Goal: Check status: Check status

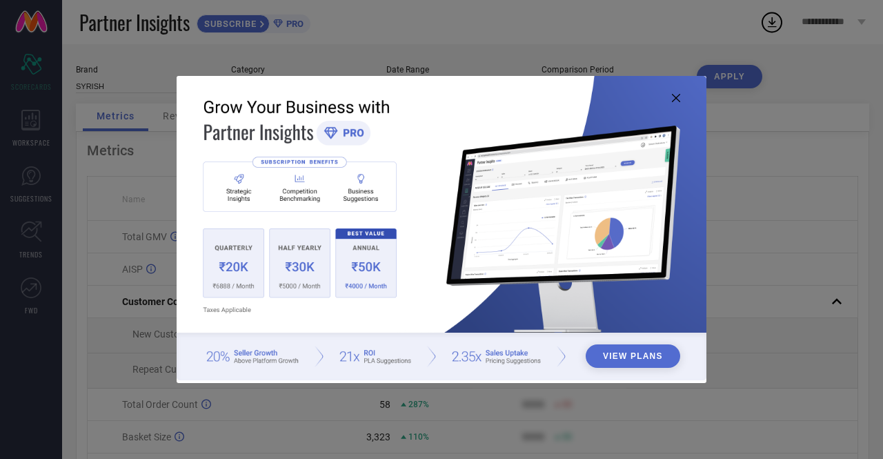
click at [675, 97] on icon at bounding box center [676, 98] width 8 height 8
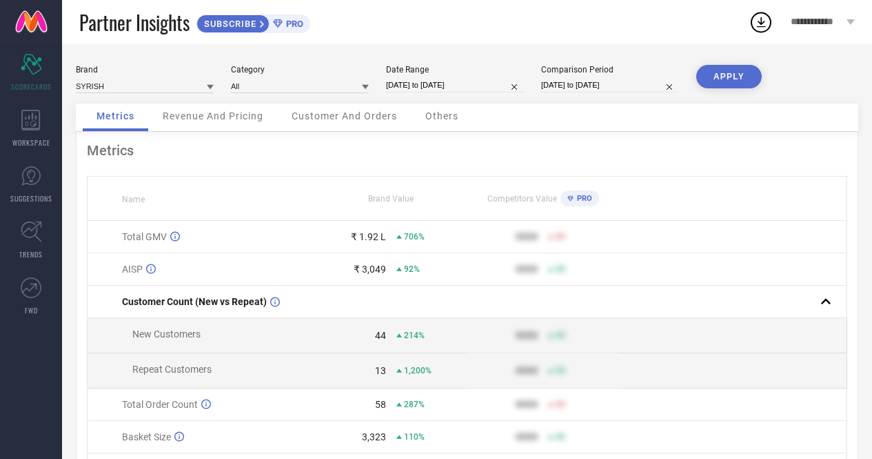
click at [467, 77] on div "Date Range [DATE] to [DATE]" at bounding box center [455, 79] width 138 height 28
select select "7"
select select "2025"
select select "8"
select select "2025"
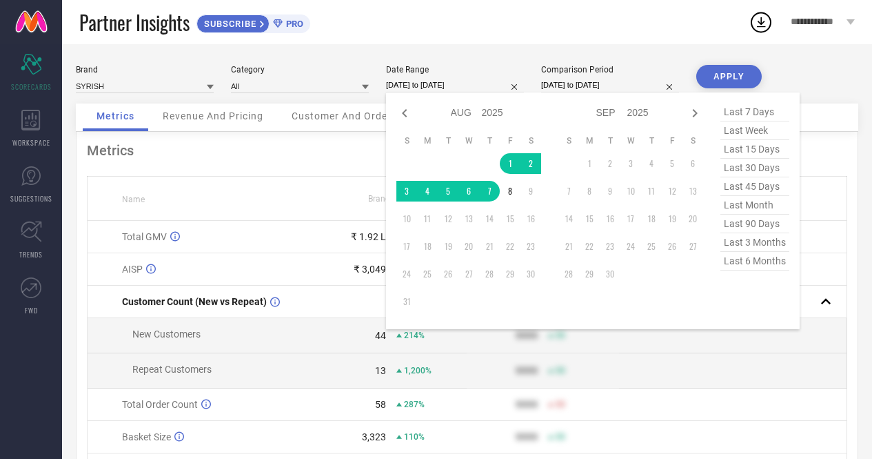
click at [457, 83] on input "[DATE] to [DATE]" at bounding box center [455, 85] width 138 height 14
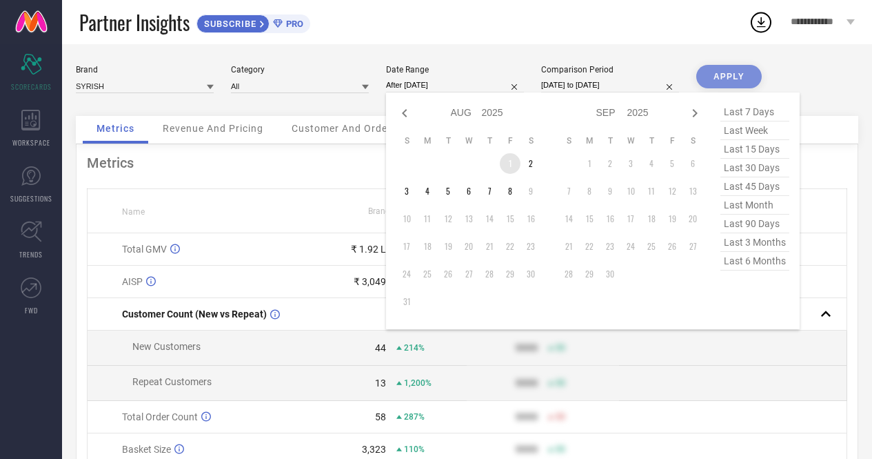
click at [505, 168] on td "1" at bounding box center [510, 163] width 21 height 21
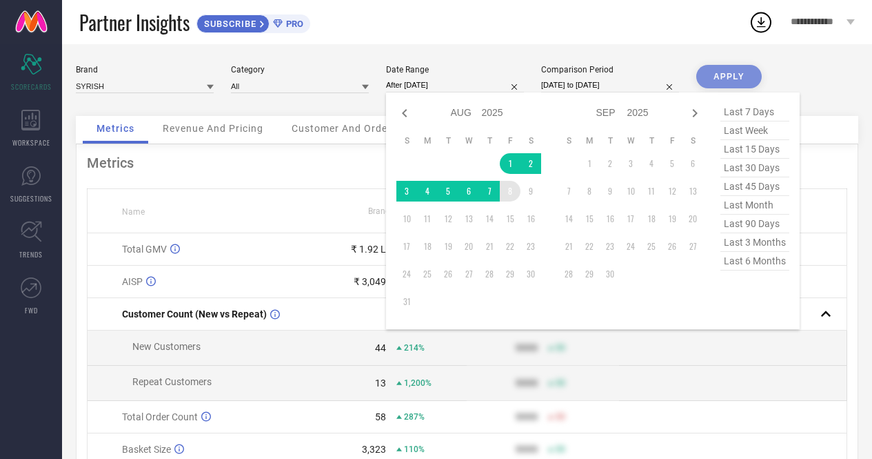
type input "[DATE] to [DATE]"
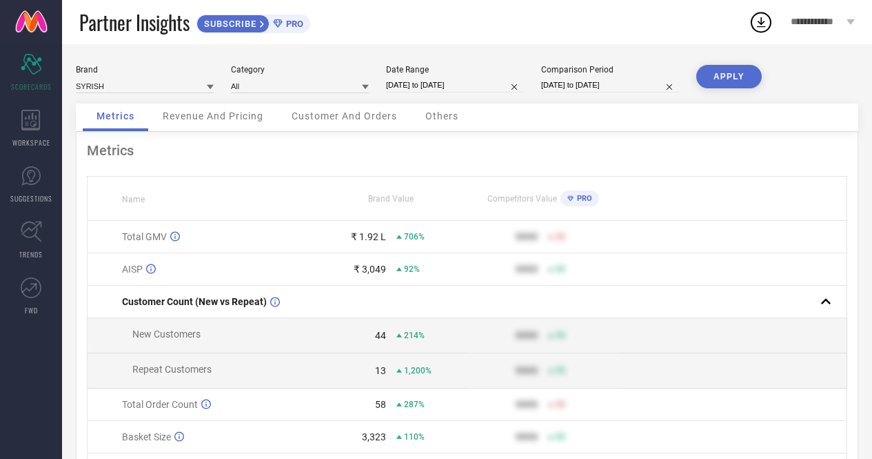
select select "6"
select select "2024"
select select "7"
select select "2024"
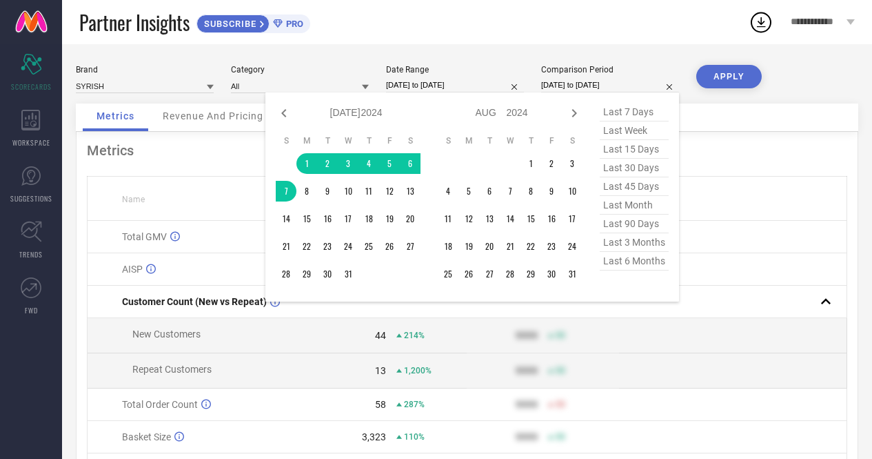
click at [614, 90] on input "[DATE] to [DATE]" at bounding box center [610, 85] width 138 height 14
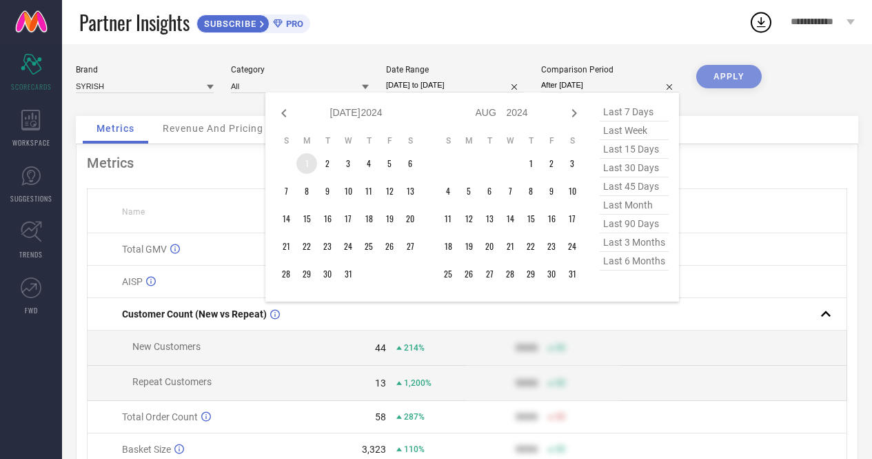
click at [311, 163] on td "1" at bounding box center [307, 163] width 21 height 21
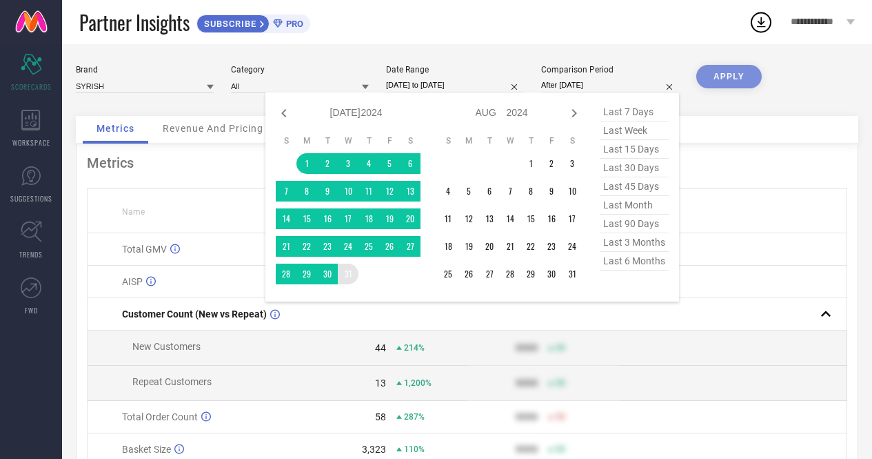
type input "[DATE] to [DATE]"
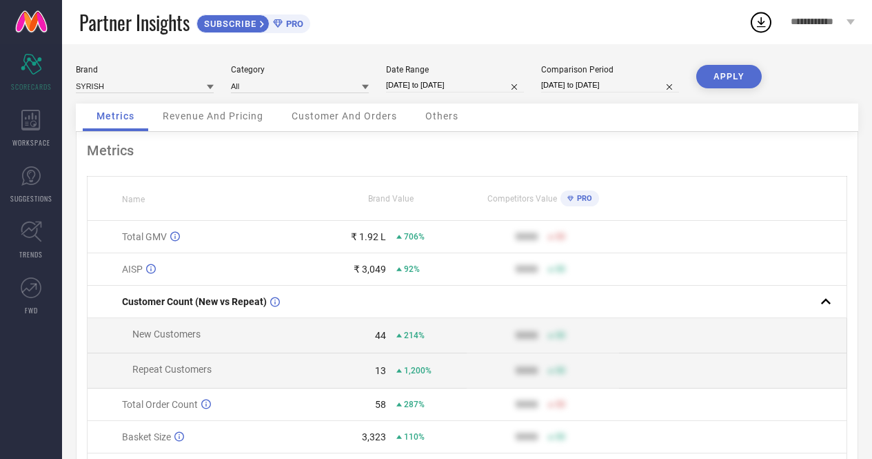
click at [741, 79] on button "APPLY" at bounding box center [729, 76] width 66 height 23
select select "6"
select select "2024"
select select "7"
select select "2024"
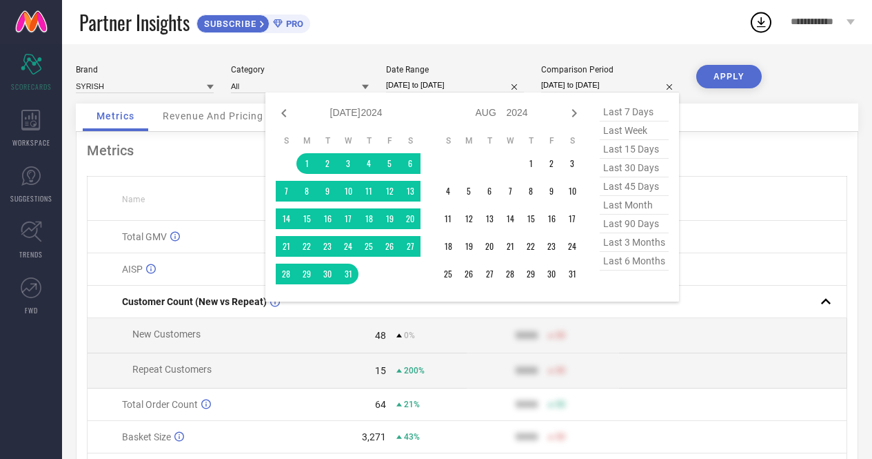
click at [584, 81] on input "[DATE] to [DATE]" at bounding box center [610, 85] width 138 height 14
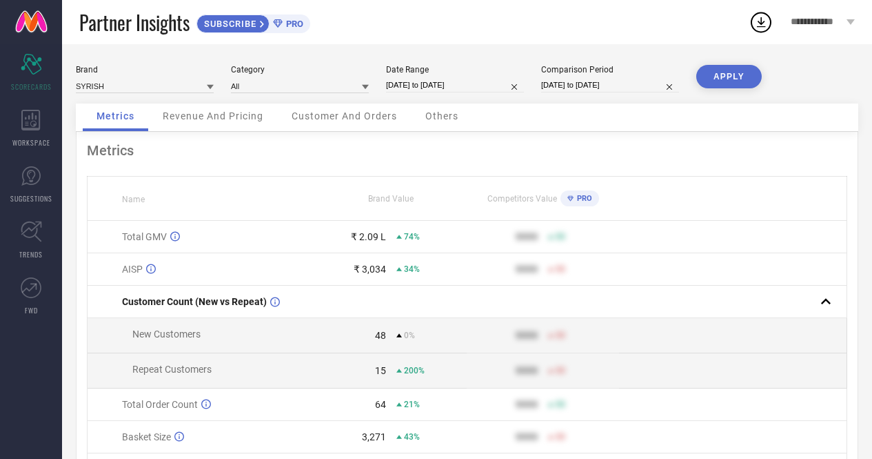
click at [637, 48] on div "Brand SYRISH Category All Date Range [DATE] to [DATE] Comparison Period [DATE] …" at bounding box center [467, 309] width 810 height 530
select select "6"
select select "2024"
select select "7"
select select "2024"
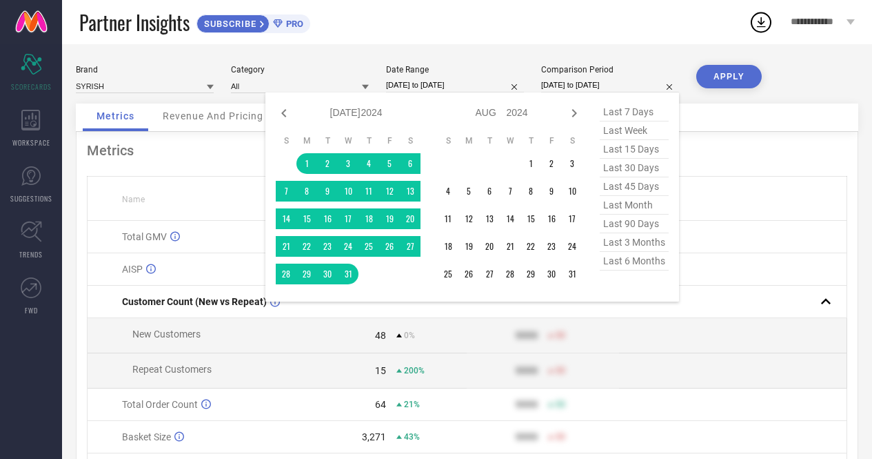
click at [586, 84] on input "[DATE] to [DATE]" at bounding box center [610, 85] width 138 height 14
click at [378, 119] on select "2014 2015 2016 2017 2018 2019 2020 2021 2022 2023 2024 2025 2026 2027 2028 2029…" at bounding box center [372, 113] width 22 height 20
select select "6"
select select "2025"
select select "7"
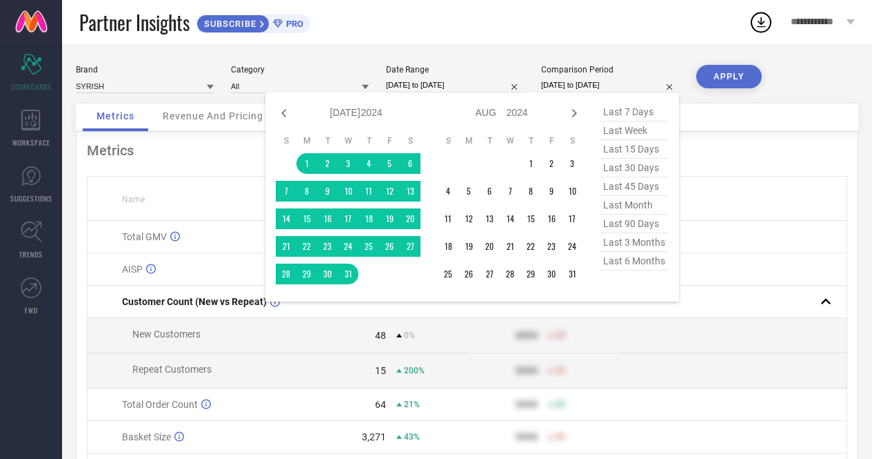
select select "2025"
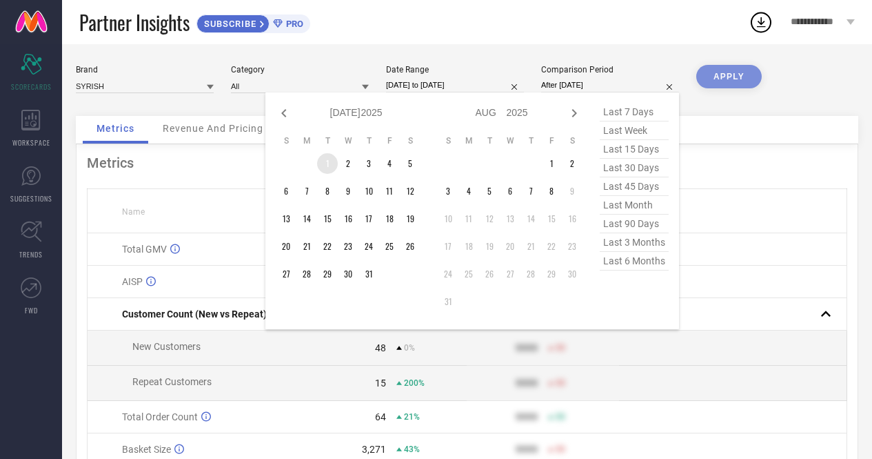
click at [330, 165] on td "1" at bounding box center [327, 163] width 21 height 21
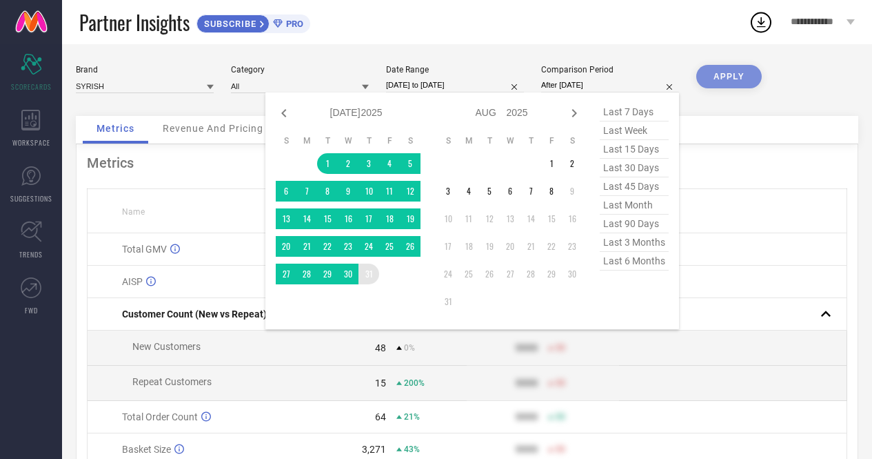
type input "[DATE] to [DATE]"
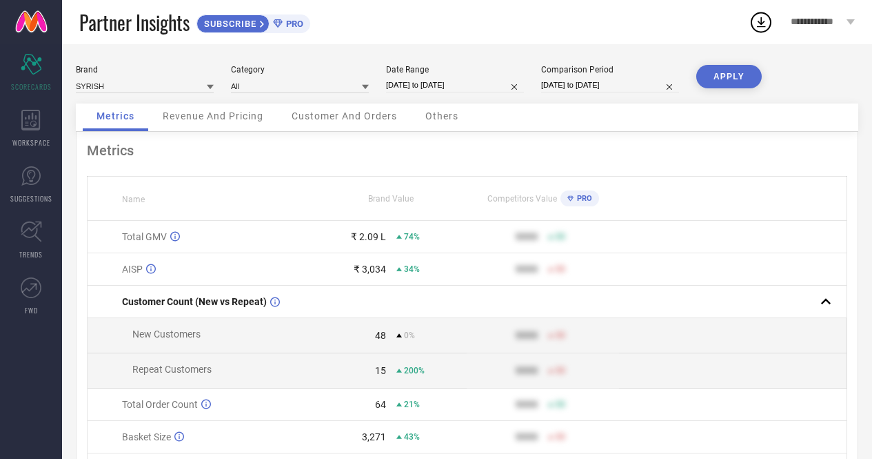
click at [733, 78] on button "APPLY" at bounding box center [729, 76] width 66 height 23
select select "7"
select select "2025"
select select "8"
select select "2025"
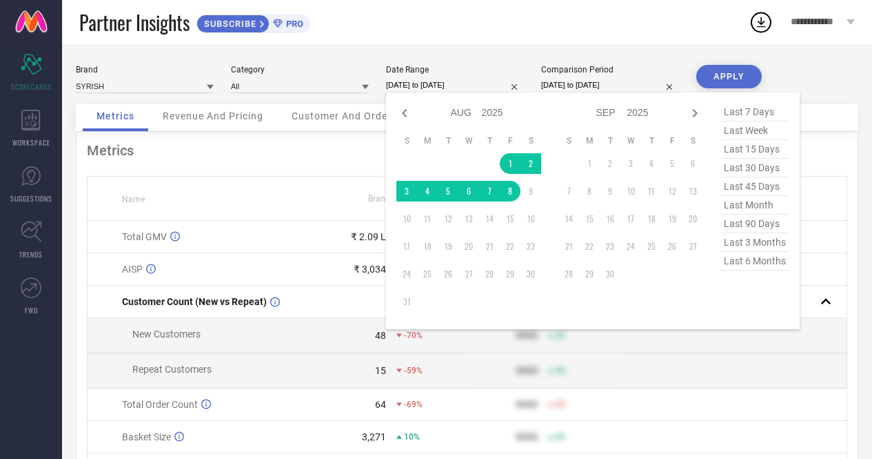
click at [423, 90] on input "[DATE] to [DATE]" at bounding box center [455, 85] width 138 height 14
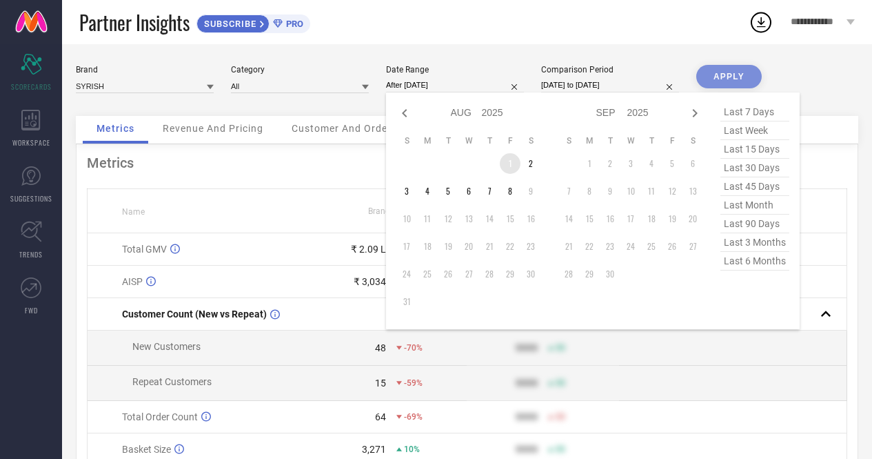
click at [510, 163] on td "1" at bounding box center [510, 163] width 21 height 21
type input "[DATE] to [DATE]"
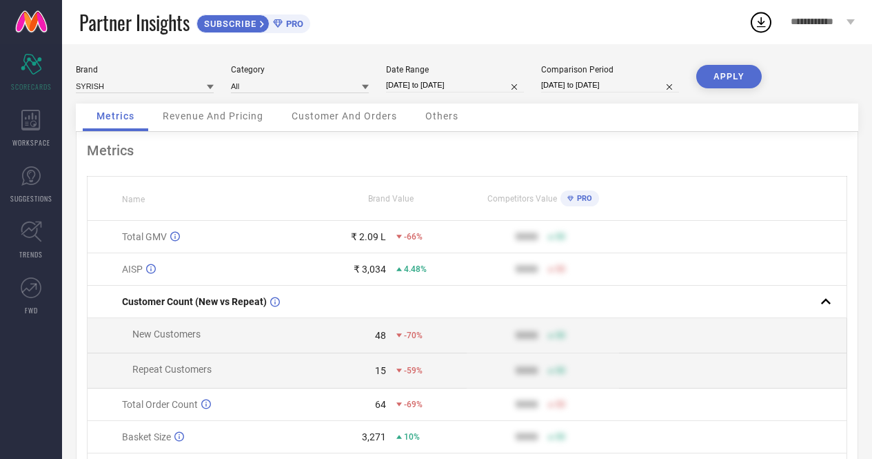
click at [727, 66] on button "APPLY" at bounding box center [729, 76] width 66 height 23
select select "7"
select select "2025"
select select "8"
select select "2025"
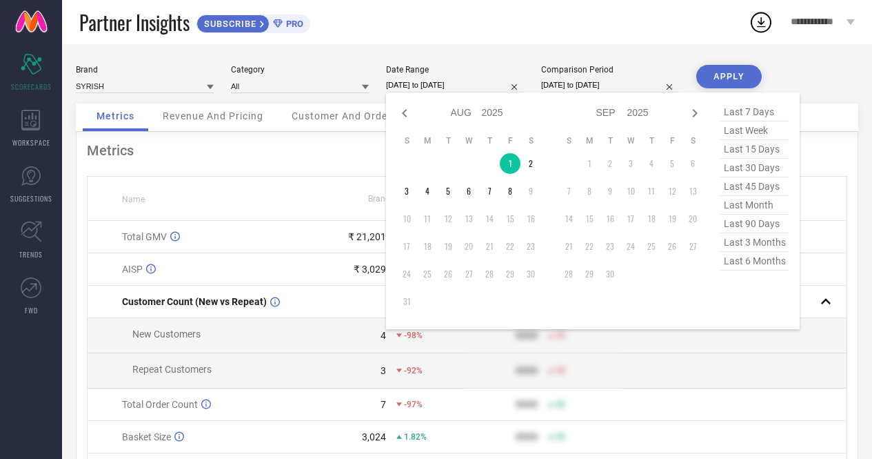
click at [418, 80] on input "[DATE] to [DATE]" at bounding box center [455, 85] width 138 height 14
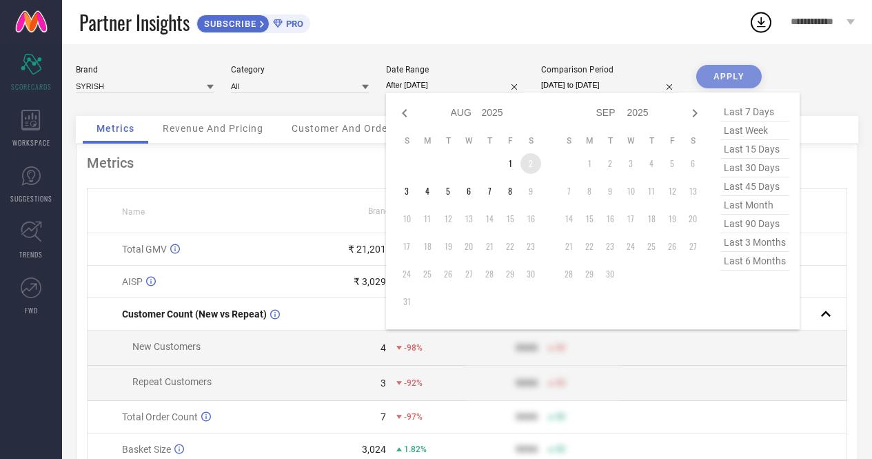
click at [527, 163] on td "2" at bounding box center [531, 163] width 21 height 21
type input "[DATE] to [DATE]"
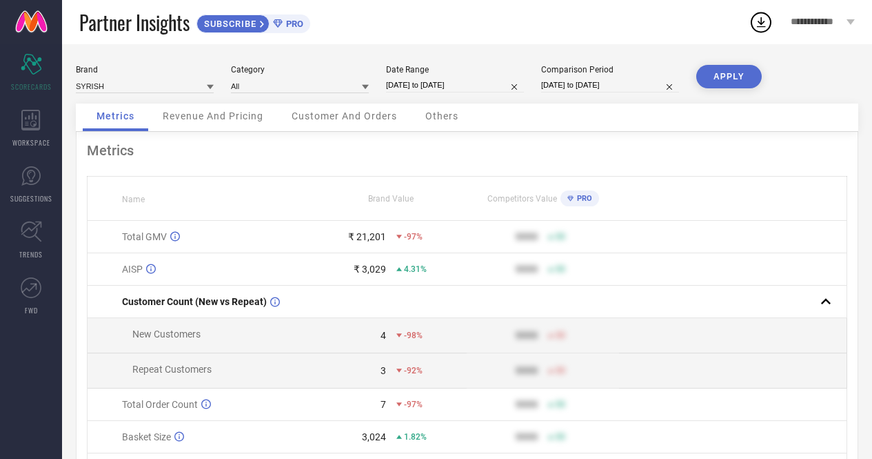
click at [728, 72] on button "APPLY" at bounding box center [729, 76] width 66 height 23
select select "7"
select select "2025"
select select "8"
select select "2025"
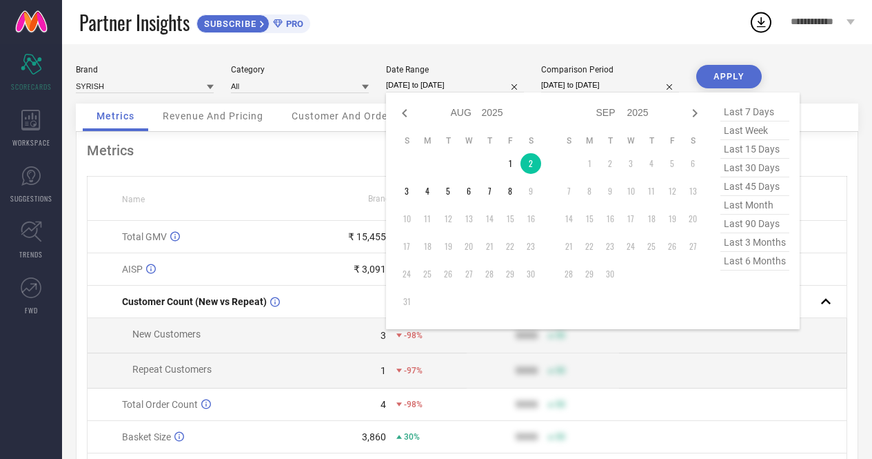
click at [451, 79] on input "[DATE] to [DATE]" at bounding box center [455, 85] width 138 height 14
click at [403, 193] on td "3" at bounding box center [406, 191] width 21 height 21
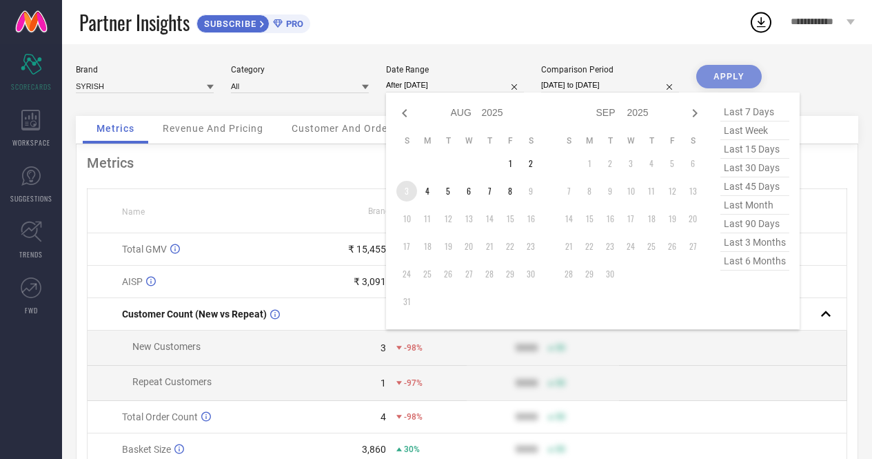
type input "[DATE] to [DATE]"
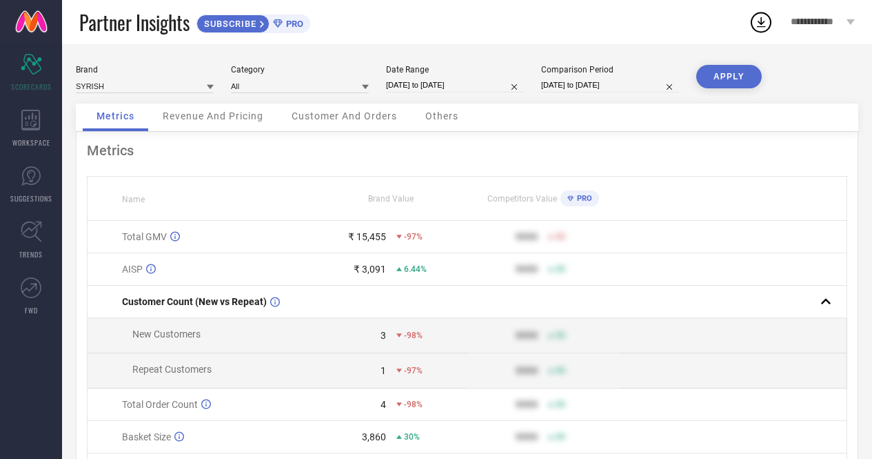
click at [722, 83] on button "APPLY" at bounding box center [729, 76] width 66 height 23
select select "7"
select select "2025"
select select "8"
select select "2025"
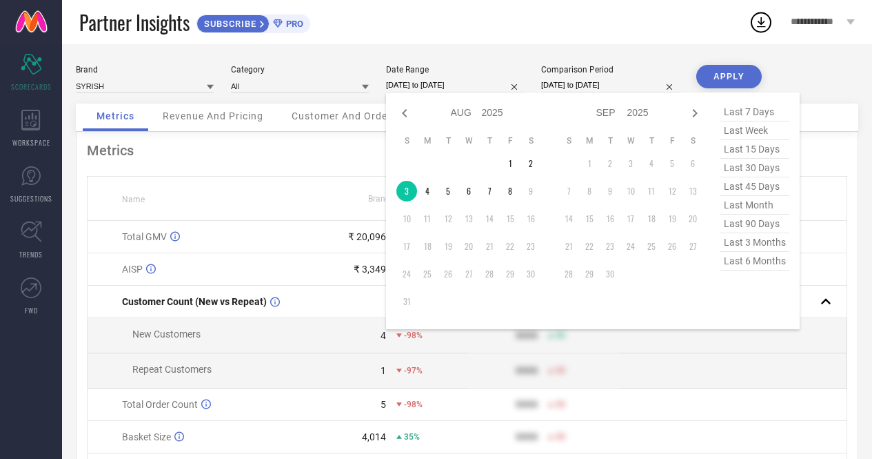
click at [419, 80] on input "[DATE] to [DATE]" at bounding box center [455, 85] width 138 height 14
click at [514, 165] on td "1" at bounding box center [510, 163] width 21 height 21
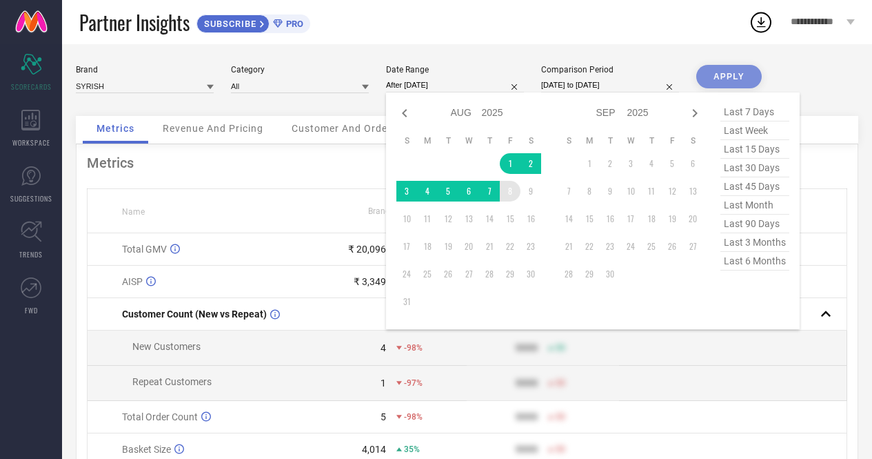
type input "[DATE] to [DATE]"
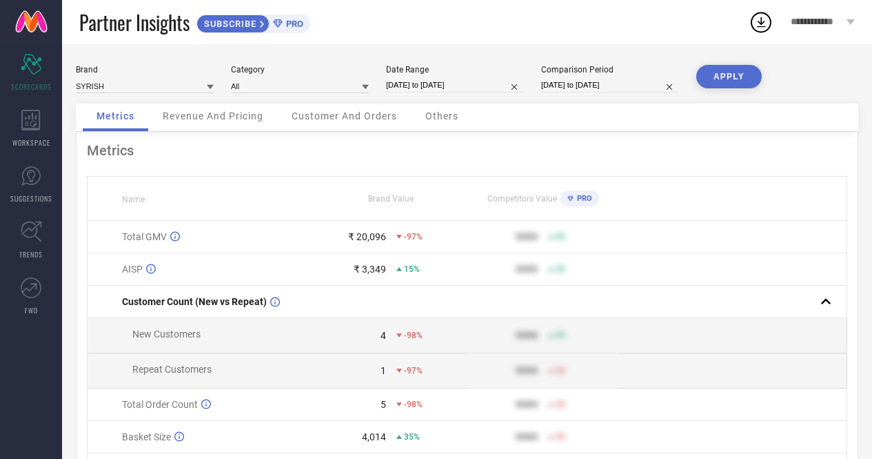
click at [717, 82] on button "APPLY" at bounding box center [729, 76] width 66 height 23
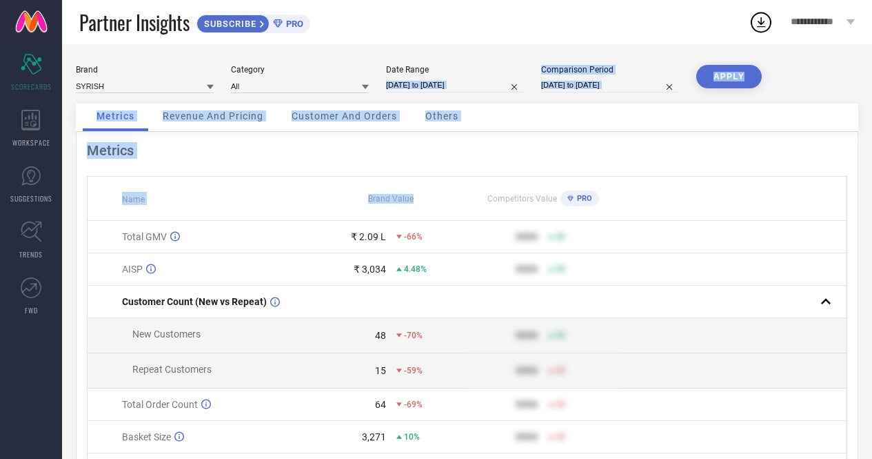
drag, startPoint x: 428, startPoint y: 199, endPoint x: 425, endPoint y: 91, distance: 107.6
click at [425, 91] on div "Brand SYRISH Category All Date Range [DATE] to [DATE] Comparison Period [DATE] …" at bounding box center [467, 309] width 810 height 530
select select "7"
select select "2025"
select select "8"
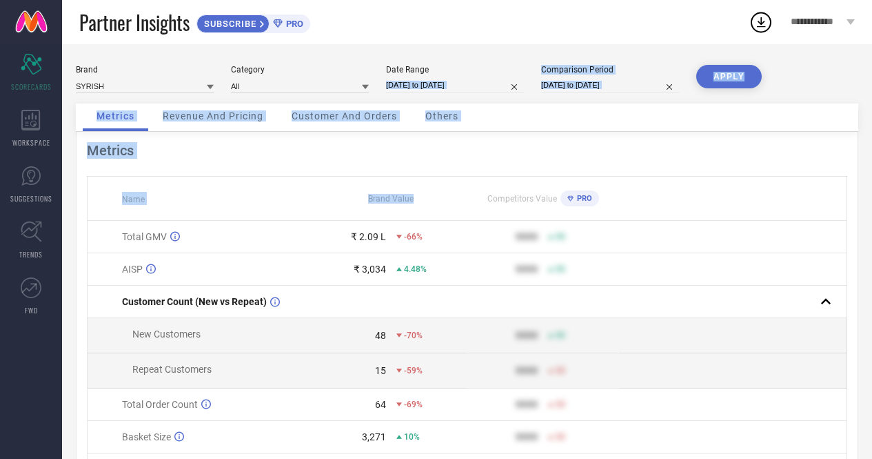
select select "2025"
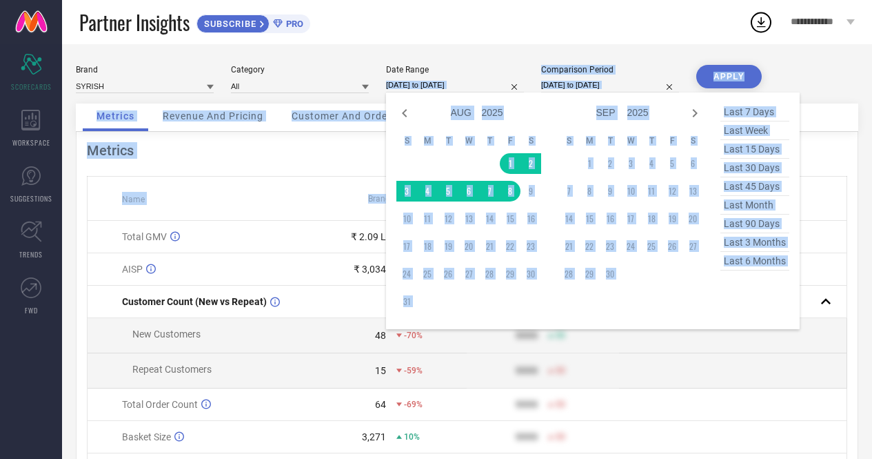
click at [425, 91] on input "[DATE] to [DATE]" at bounding box center [455, 85] width 138 height 14
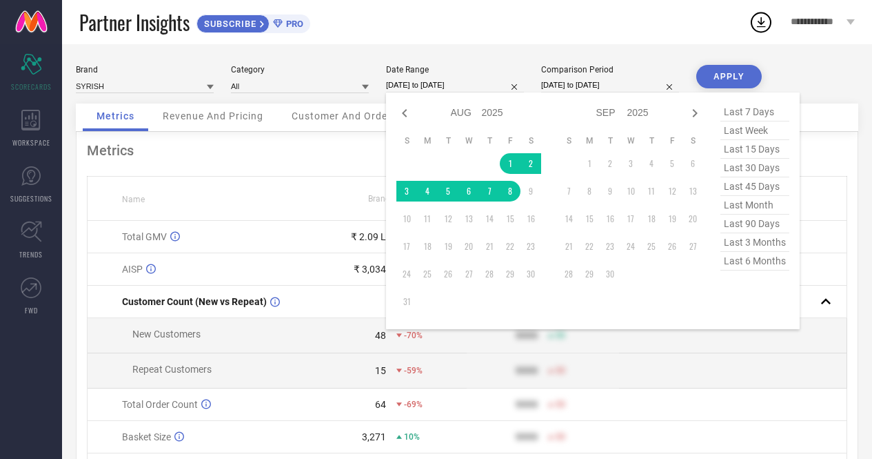
click at [474, 59] on div "Brand SYRISH Category All Date Range [DATE] to [DATE] Jan Feb Mar Apr May Jun […" at bounding box center [467, 309] width 810 height 530
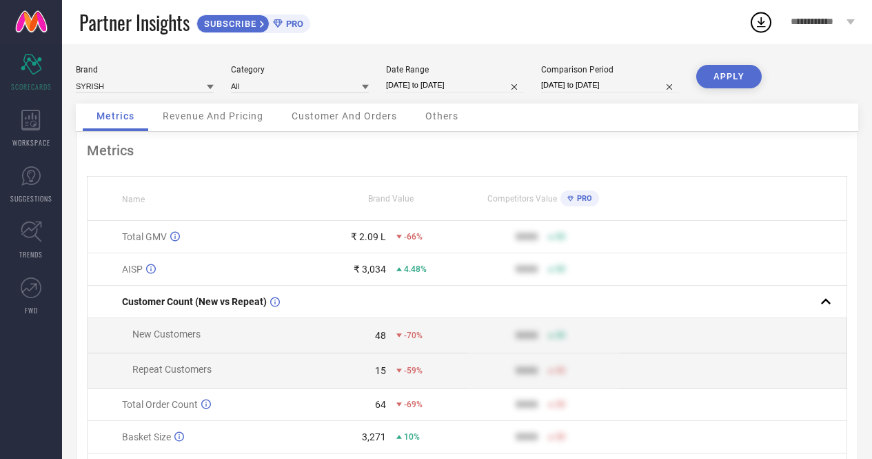
click at [433, 117] on span "Others" at bounding box center [441, 115] width 33 height 11
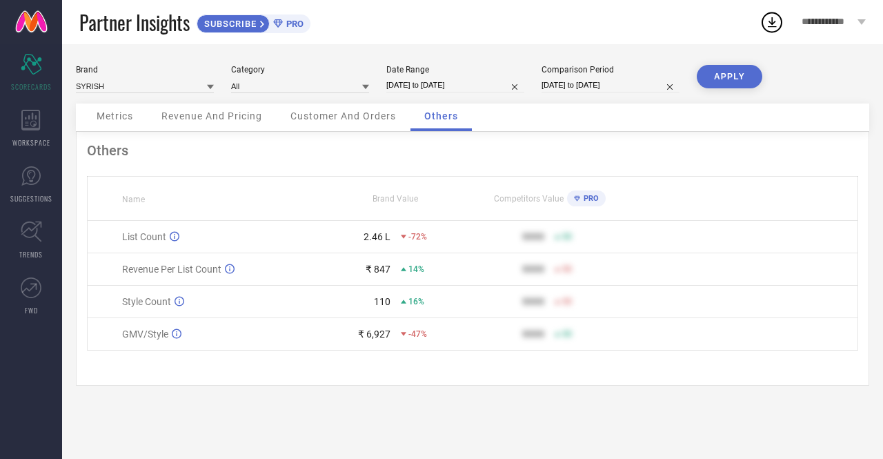
select select "6"
select select "2025"
select select "7"
select select "2025"
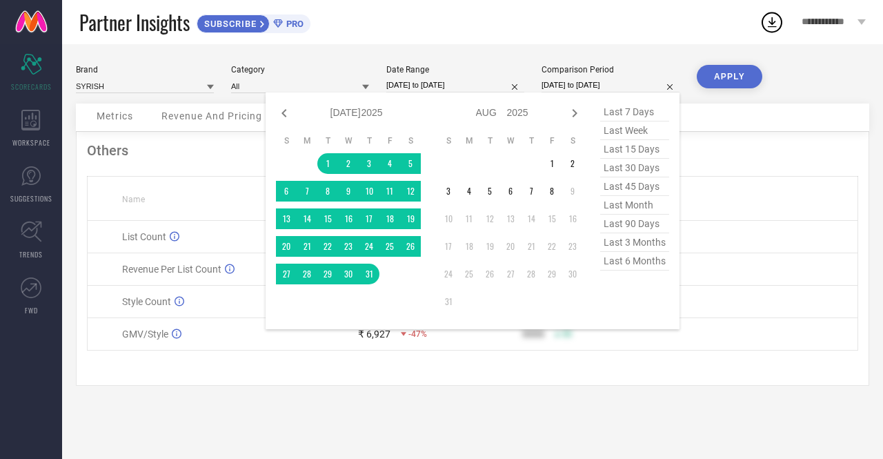
click at [592, 83] on input "[DATE] to [DATE]" at bounding box center [610, 85] width 138 height 14
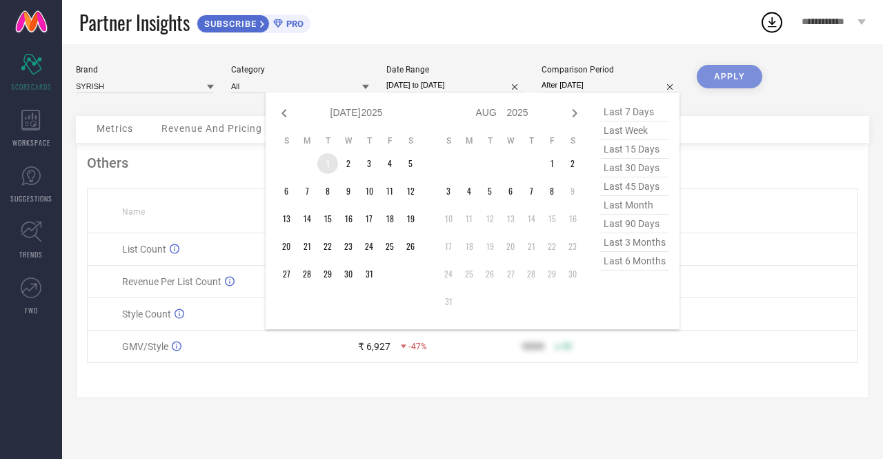
click at [328, 160] on td "1" at bounding box center [327, 163] width 21 height 21
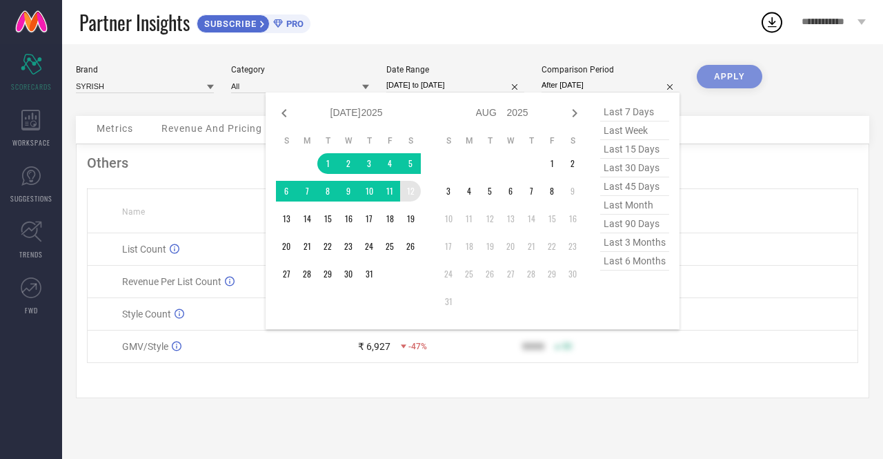
type input "[DATE] to [DATE]"
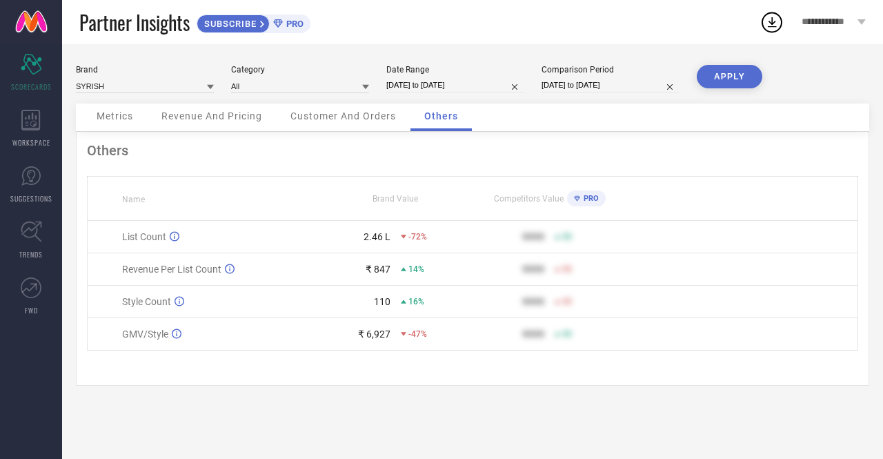
click at [742, 69] on button "APPLY" at bounding box center [729, 76] width 66 height 23
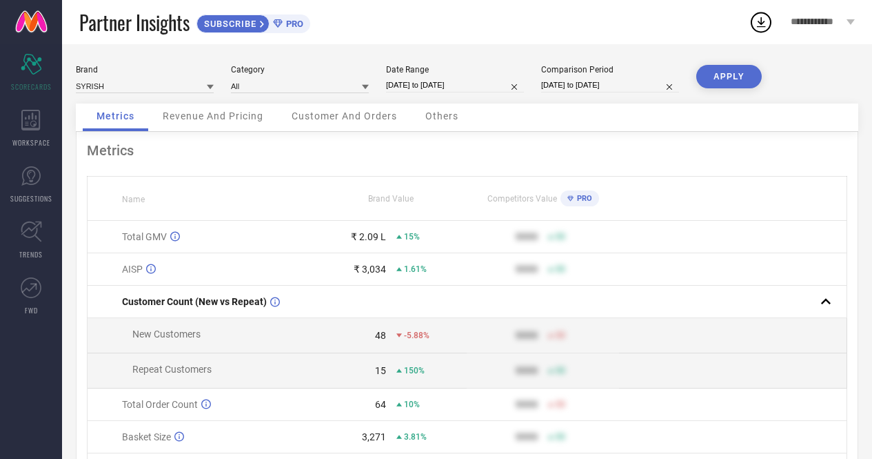
select select "6"
select select "2025"
select select "7"
select select "2025"
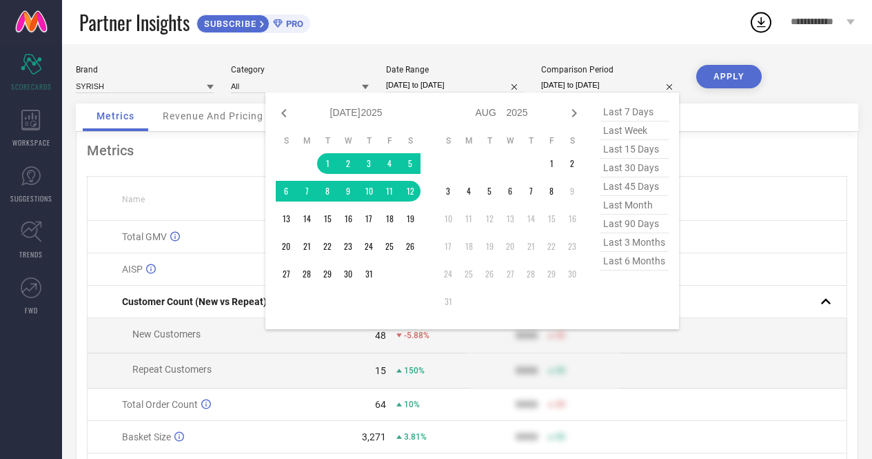
click at [587, 81] on input "[DATE] to [DATE]" at bounding box center [610, 85] width 138 height 14
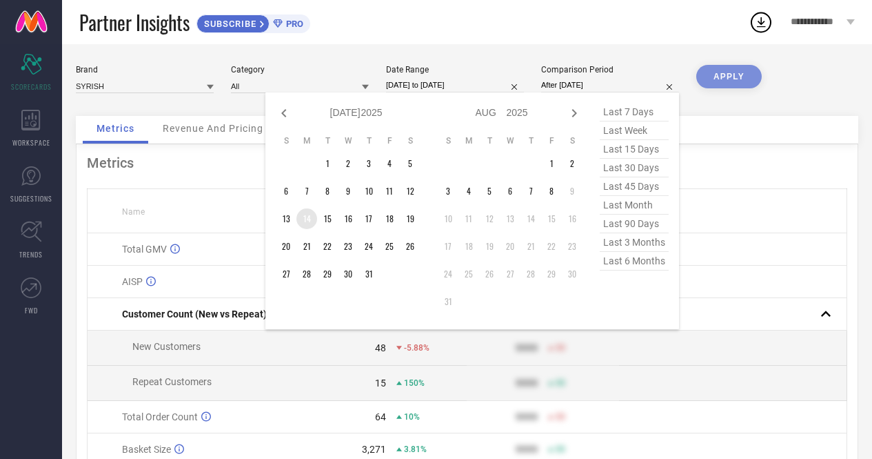
click at [304, 218] on td "14" at bounding box center [307, 218] width 21 height 21
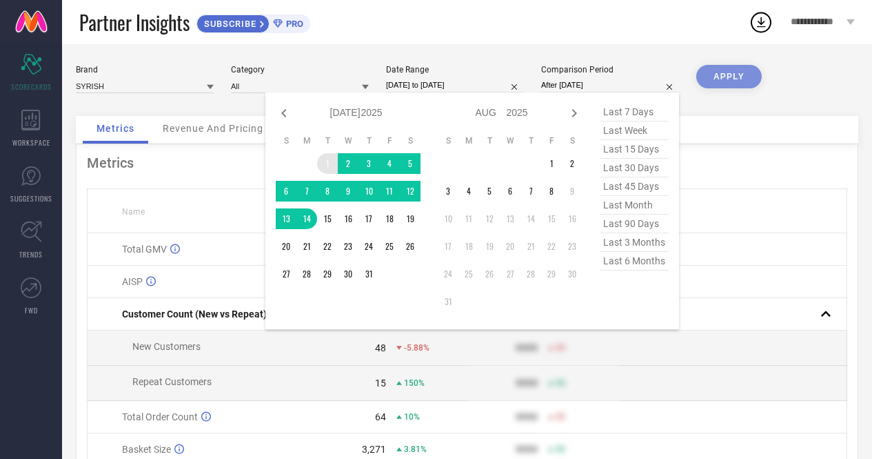
type input "[DATE] to [DATE]"
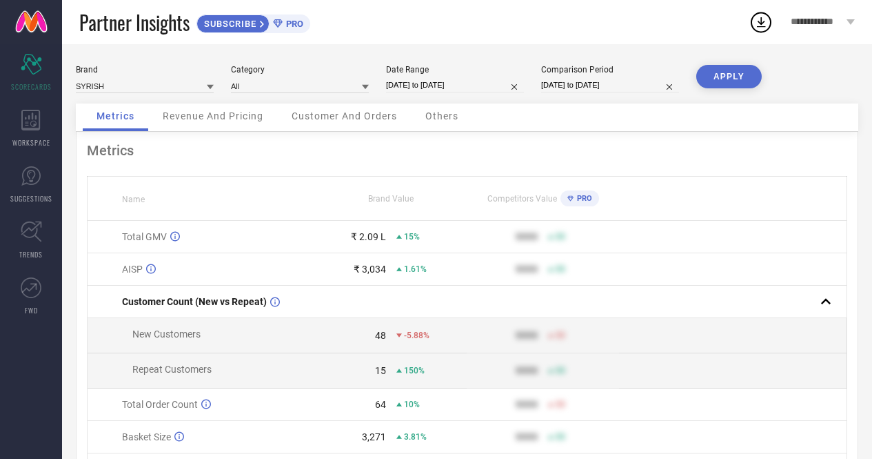
click at [723, 68] on button "APPLY" at bounding box center [729, 76] width 66 height 23
select select "7"
select select "2025"
select select "8"
select select "2025"
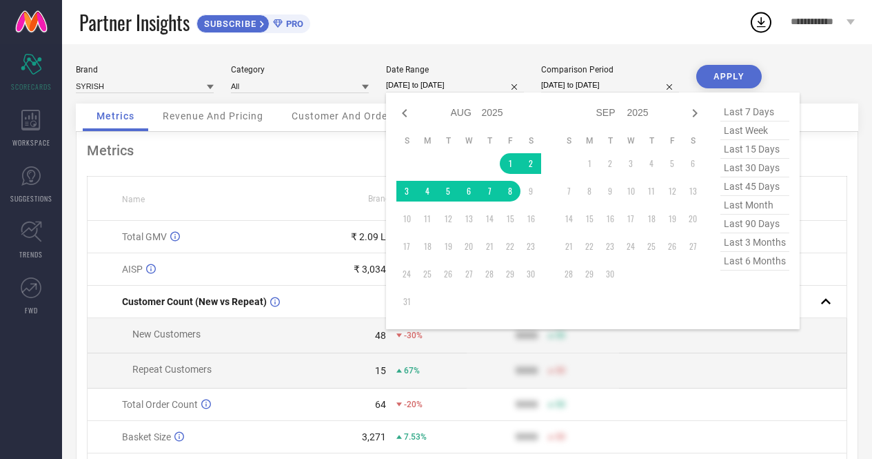
click at [446, 83] on input "[DATE] to [DATE]" at bounding box center [455, 85] width 138 height 14
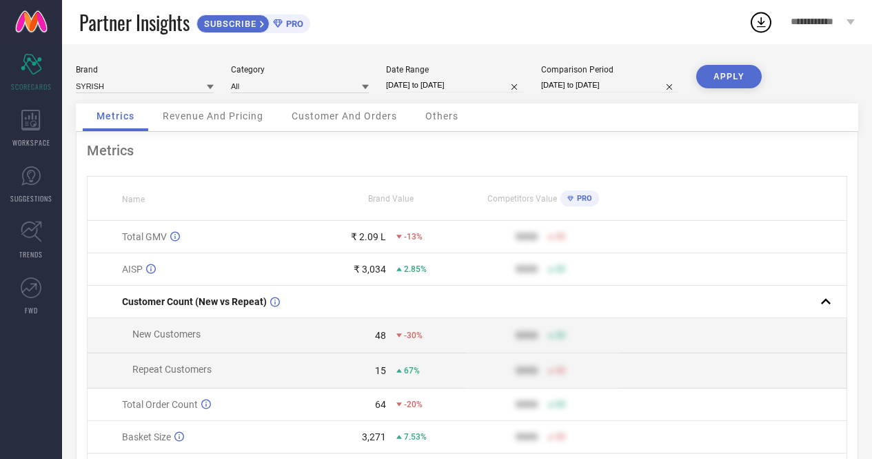
click at [337, 44] on div "Brand SYRISH Category All Date Range [DATE] to [DATE] Comparison Period [DATE] …" at bounding box center [467, 309] width 810 height 530
select select "7"
select select "2025"
select select "8"
select select "2025"
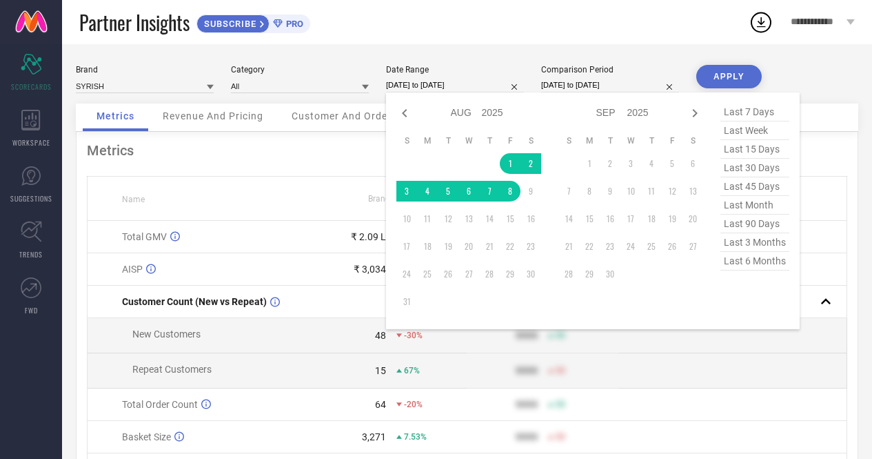
click at [496, 81] on input "[DATE] to [DATE]" at bounding box center [455, 85] width 138 height 14
click at [407, 119] on icon at bounding box center [404, 113] width 17 height 17
select select "6"
select select "2025"
select select "7"
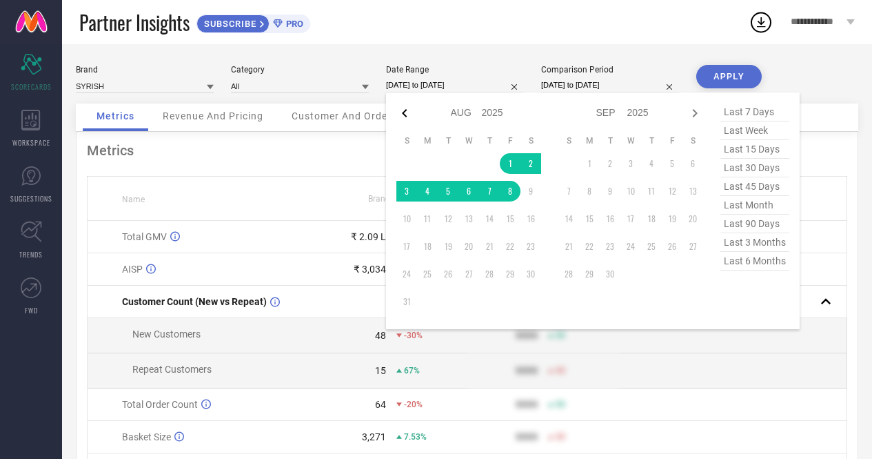
select select "2025"
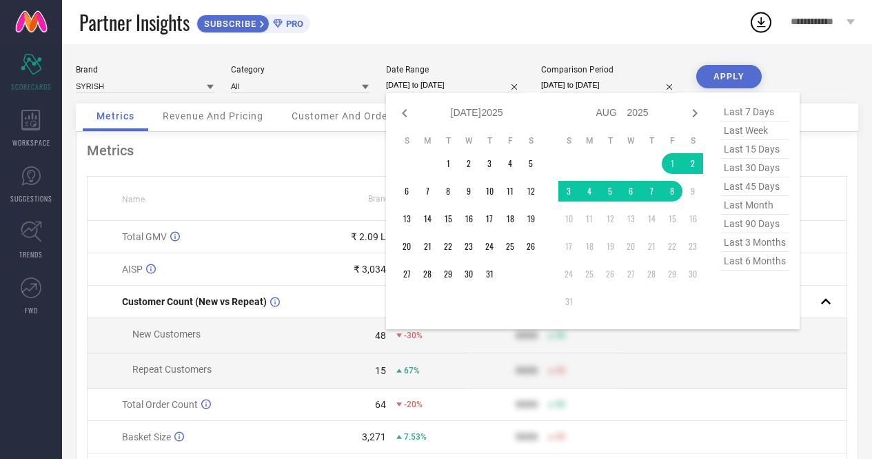
click at [407, 119] on icon at bounding box center [404, 113] width 17 height 17
select select "5"
select select "2025"
select select "6"
select select "2025"
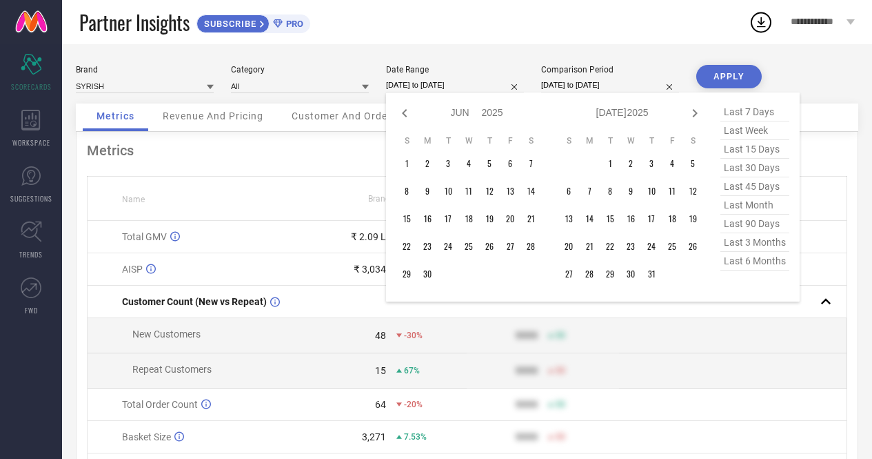
click at [407, 119] on icon at bounding box center [404, 113] width 17 height 17
select select "4"
select select "2025"
select select "5"
select select "2025"
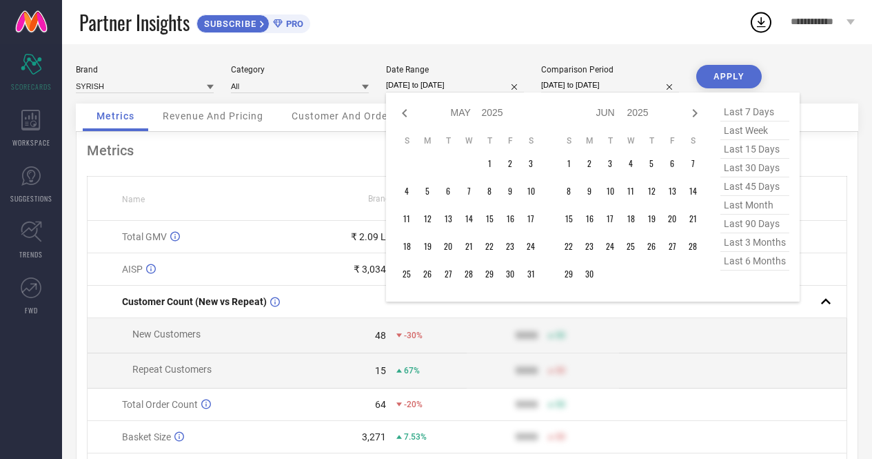
click at [407, 119] on icon at bounding box center [404, 113] width 17 height 17
select select "3"
select select "2025"
select select "4"
select select "2025"
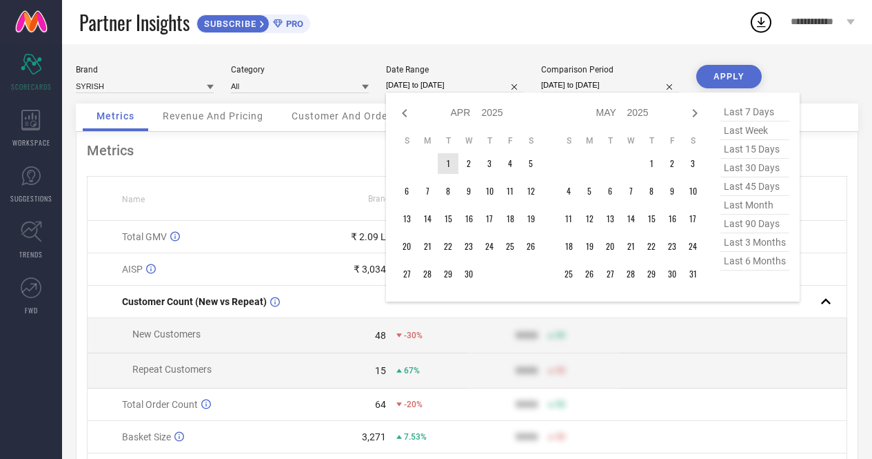
type input "After [DATE]"
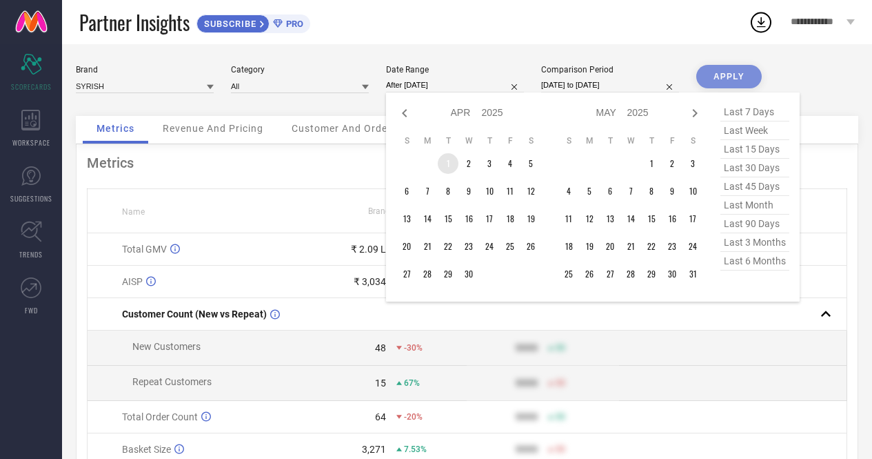
click at [448, 165] on td "1" at bounding box center [448, 163] width 21 height 21
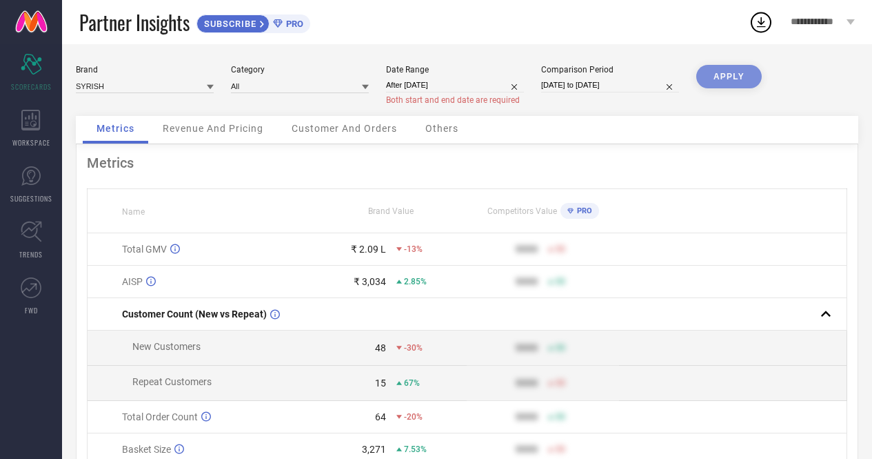
click at [662, 40] on div "Partner Insights SUBSCRIBE PRO" at bounding box center [414, 22] width 670 height 44
select select "3"
select select "2025"
select select "4"
select select "2025"
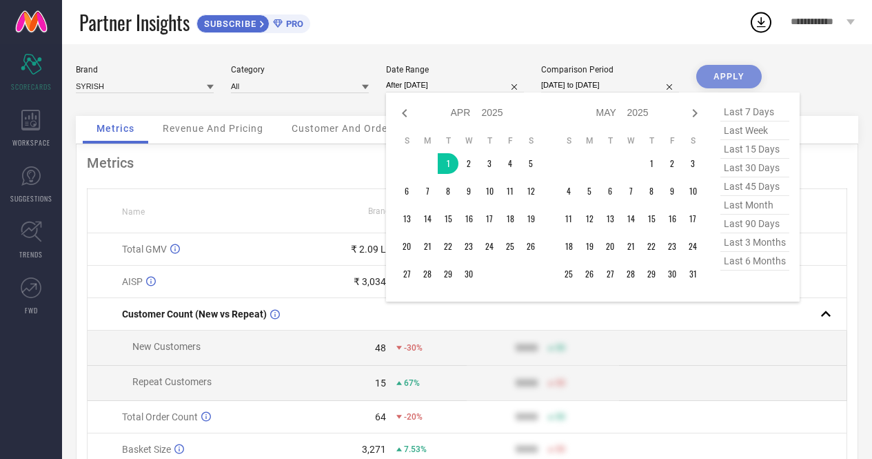
click at [485, 90] on input "After [DATE]" at bounding box center [455, 85] width 138 height 14
click at [691, 112] on icon at bounding box center [695, 113] width 17 height 17
select select "4"
select select "2025"
select select "5"
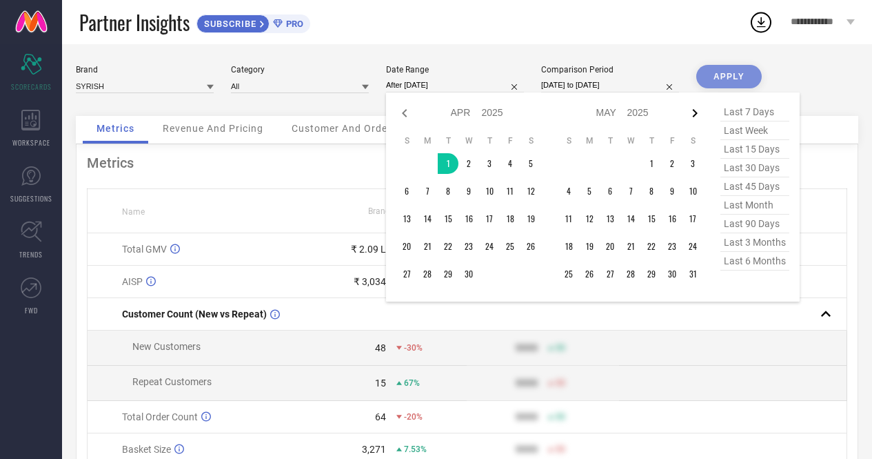
select select "2025"
click at [691, 112] on icon at bounding box center [695, 113] width 17 height 17
select select "5"
select select "2025"
select select "6"
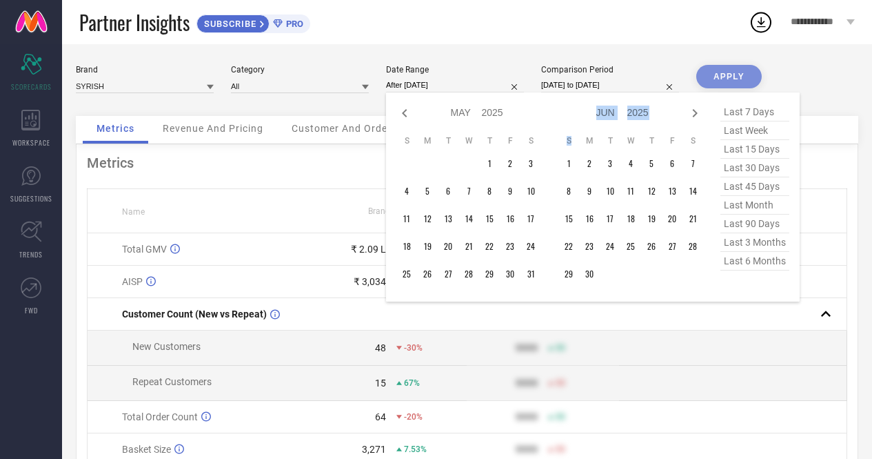
select select "2025"
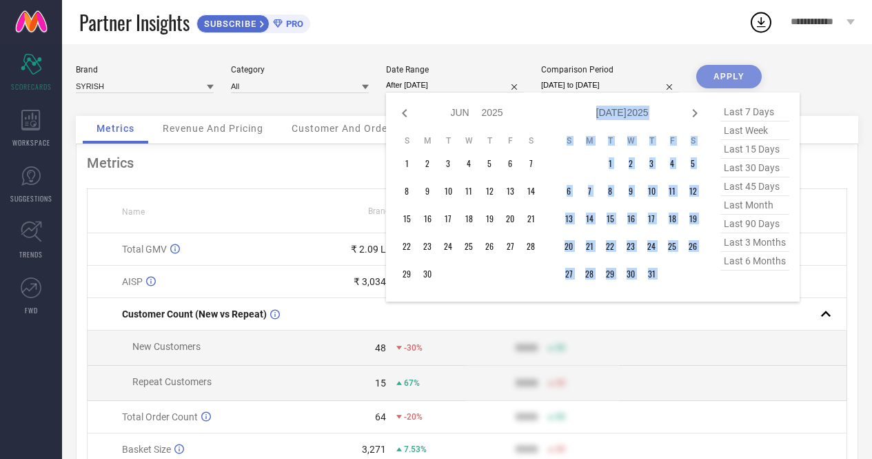
click at [691, 112] on icon at bounding box center [695, 113] width 17 height 17
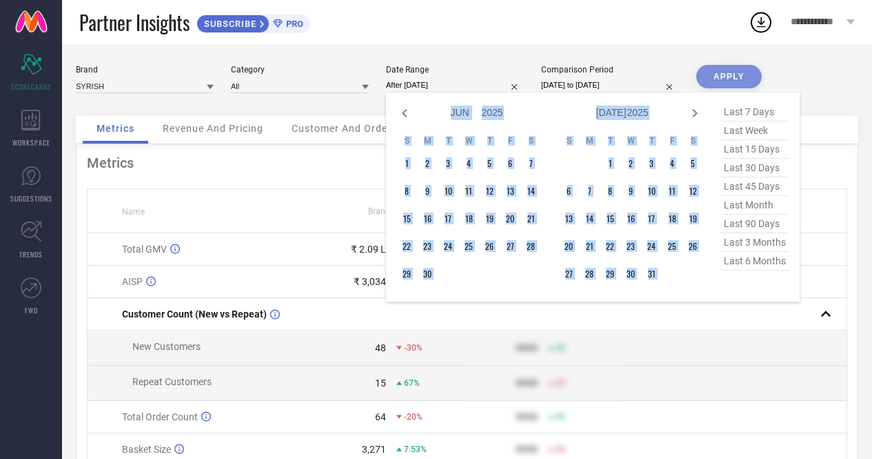
select select "6"
select select "2025"
select select "7"
select select "2025"
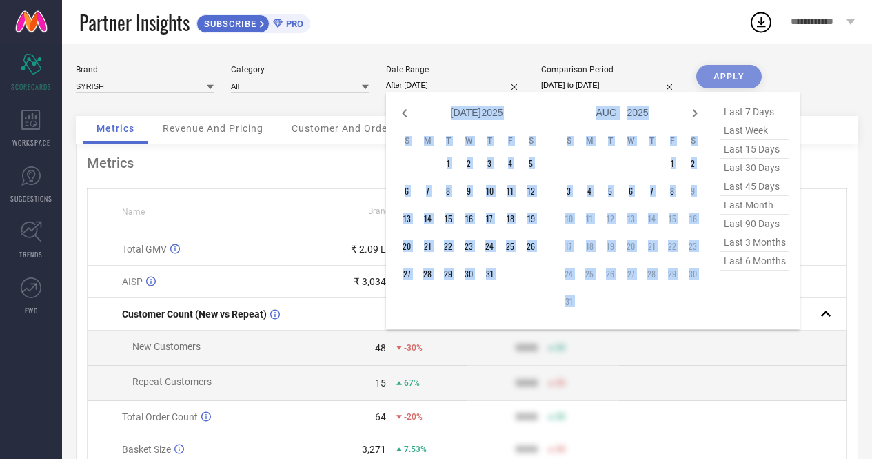
click at [691, 112] on icon at bounding box center [695, 113] width 17 height 17
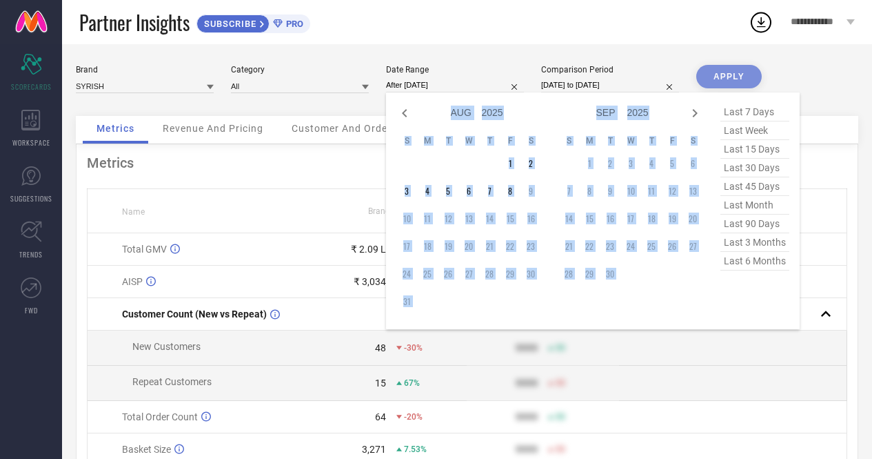
click at [691, 112] on icon at bounding box center [695, 113] width 17 height 17
select select "8"
select select "2025"
select select "9"
select select "2025"
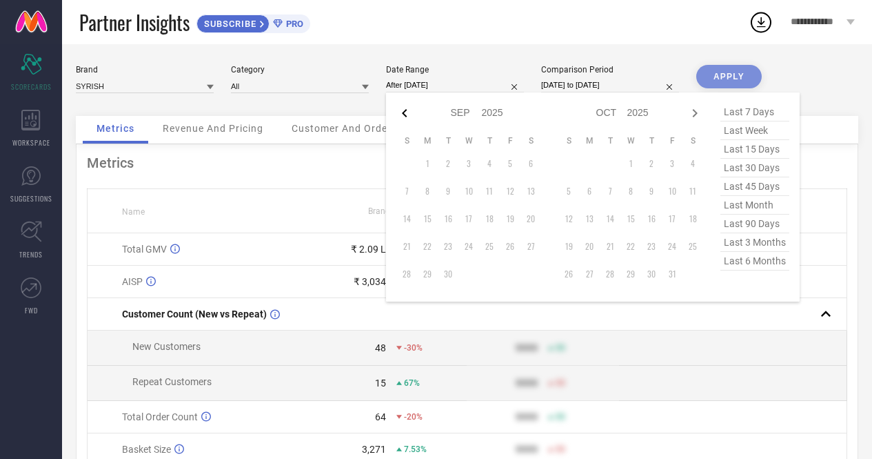
click at [405, 112] on icon at bounding box center [404, 113] width 5 height 8
select select "7"
select select "2025"
select select "8"
select select "2025"
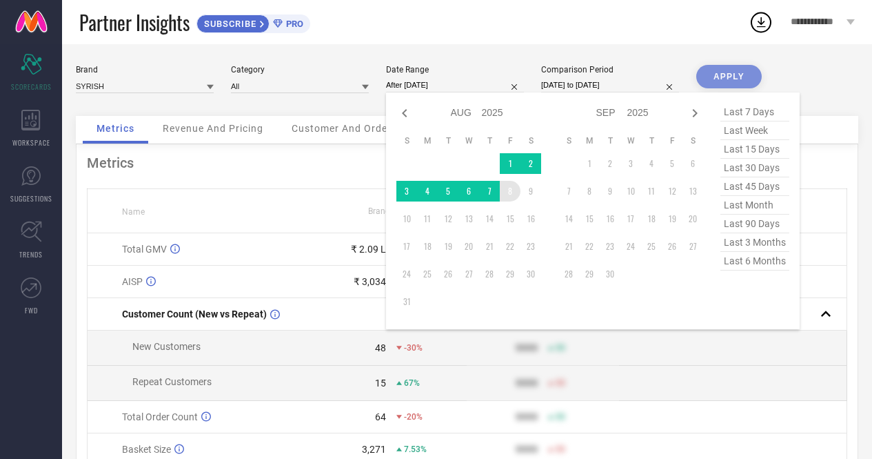
type input "[DATE] to [DATE]"
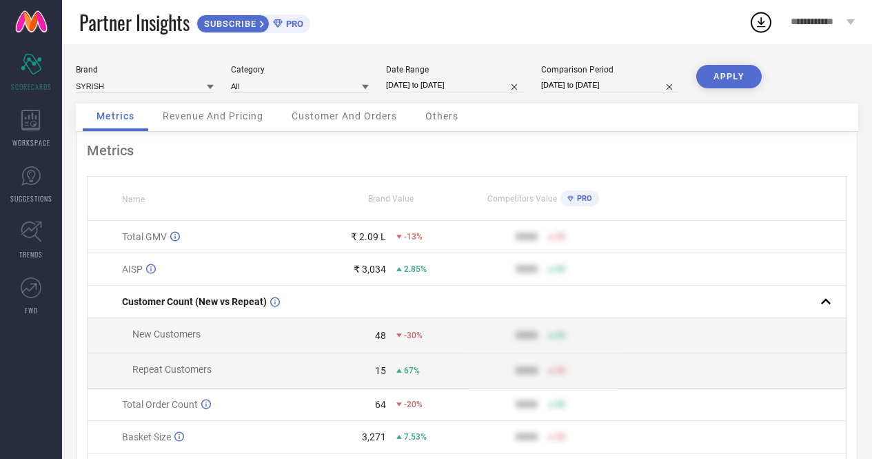
click at [730, 70] on button "APPLY" at bounding box center [729, 76] width 66 height 23
select select "6"
select select "2025"
select select "7"
select select "2025"
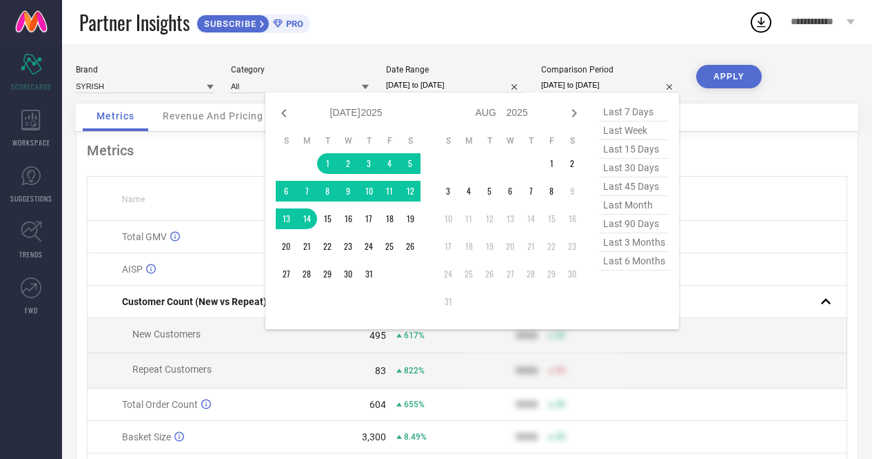
click at [572, 87] on input "[DATE] to [DATE]" at bounding box center [610, 85] width 138 height 14
click at [368, 110] on select "2015 2016 2017 2018 2019 2020 2021 2022 2023 2024 2025 2026 2027 2028 2029 2030…" at bounding box center [372, 113] width 22 height 20
select select "6"
select select "2024"
select select "7"
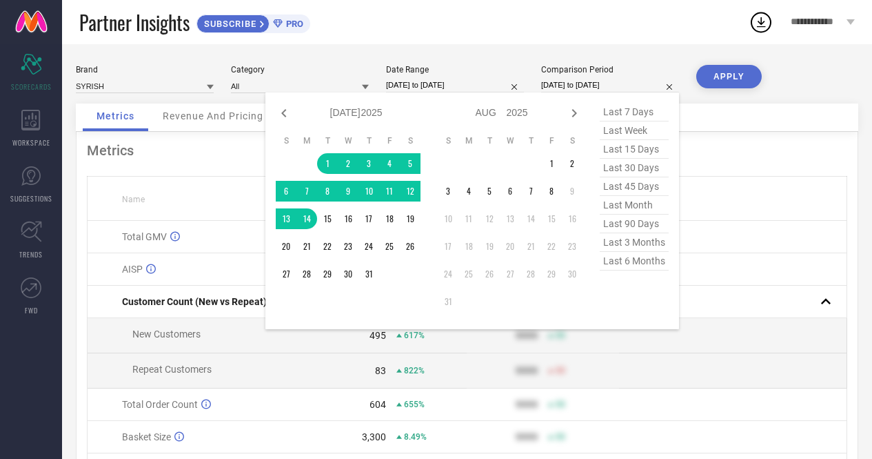
select select "2024"
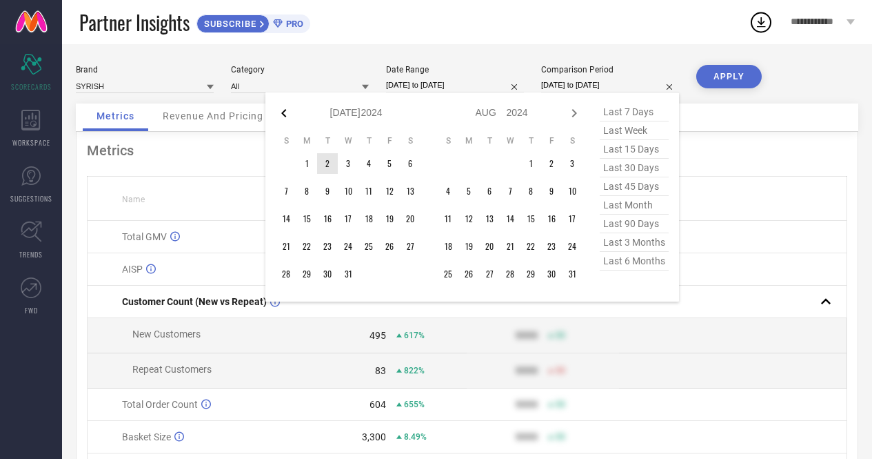
click at [285, 115] on icon at bounding box center [283, 113] width 5 height 8
select select "5"
select select "2024"
select select "6"
select select "2024"
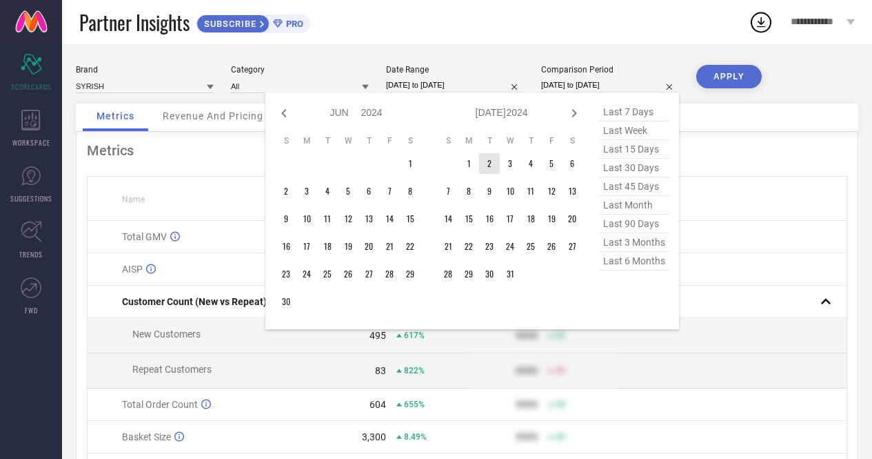
click at [285, 115] on icon at bounding box center [283, 113] width 5 height 8
select select "3"
select select "2024"
select select "4"
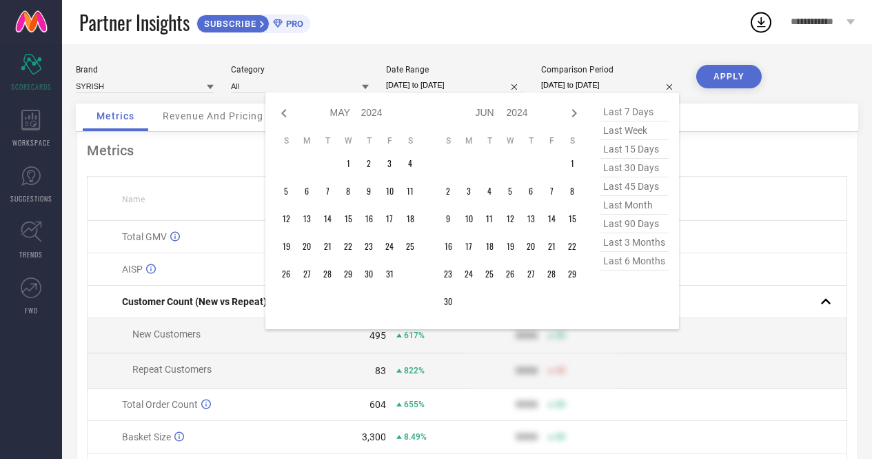
select select "2024"
type input "After [DATE]"
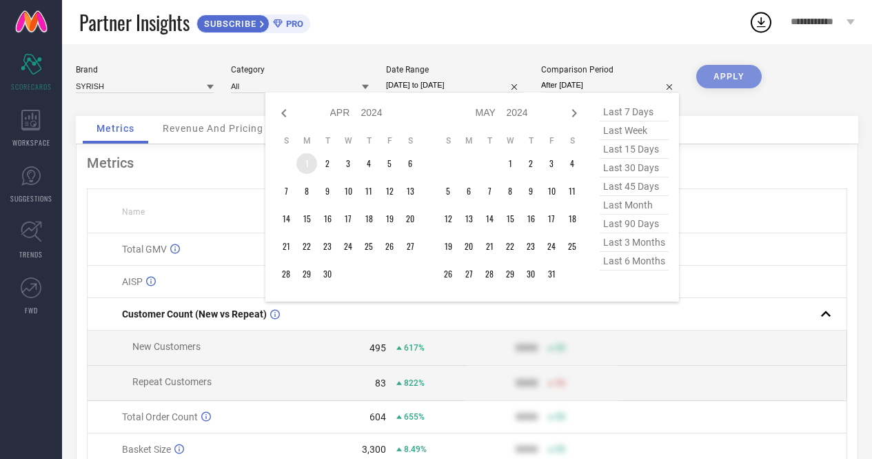
click at [313, 169] on td "1" at bounding box center [307, 163] width 21 height 21
click at [576, 116] on icon at bounding box center [574, 113] width 17 height 17
select select "4"
select select "2024"
select select "5"
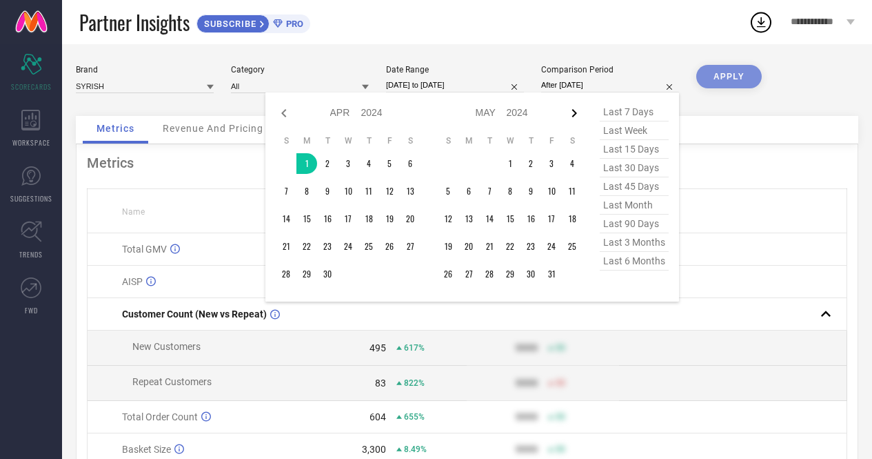
select select "2024"
click at [576, 116] on icon at bounding box center [574, 113] width 17 height 17
select select "5"
select select "2024"
select select "6"
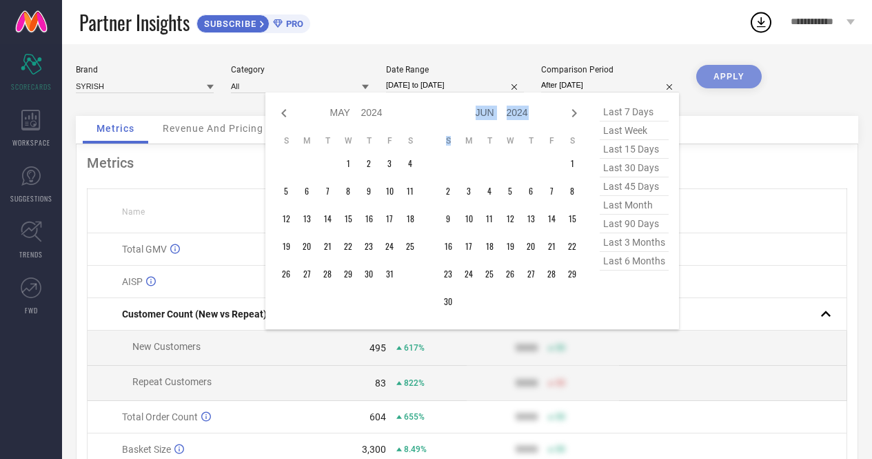
select select "2024"
click at [576, 116] on icon at bounding box center [574, 113] width 17 height 17
select select "6"
select select "2024"
select select "7"
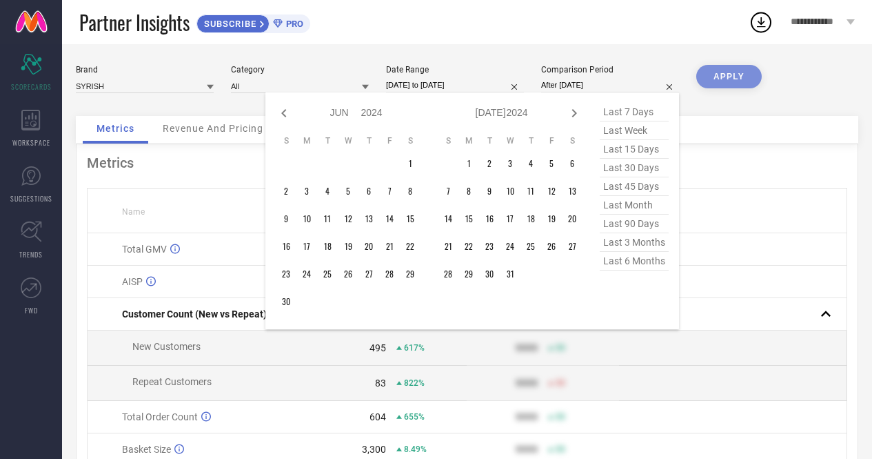
select select "2024"
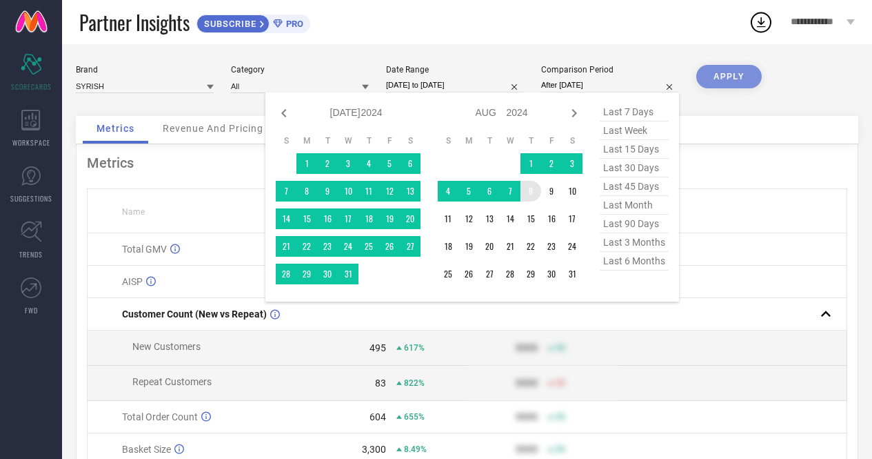
type input "[DATE] to [DATE]"
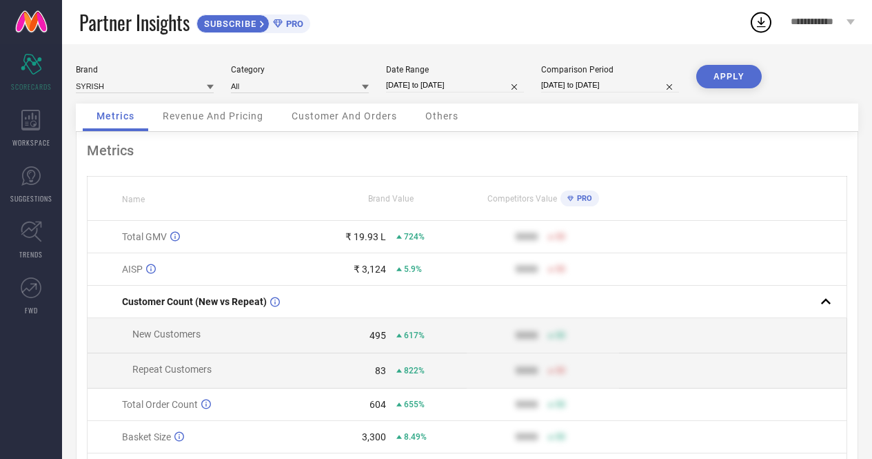
click at [730, 74] on button "APPLY" at bounding box center [729, 76] width 66 height 23
